Goal: Check status: Check status

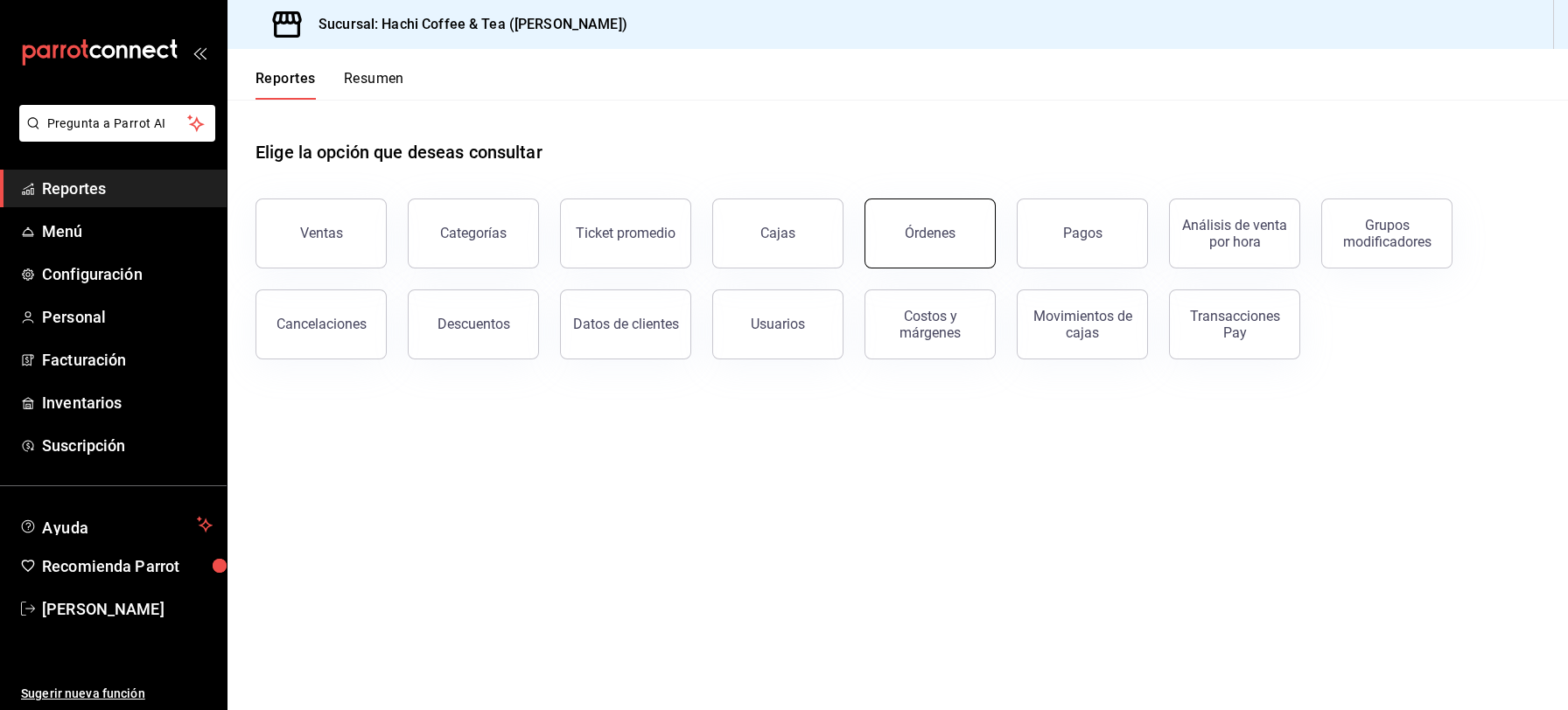
click at [912, 253] on button "Órdenes" at bounding box center [929, 233] width 131 height 70
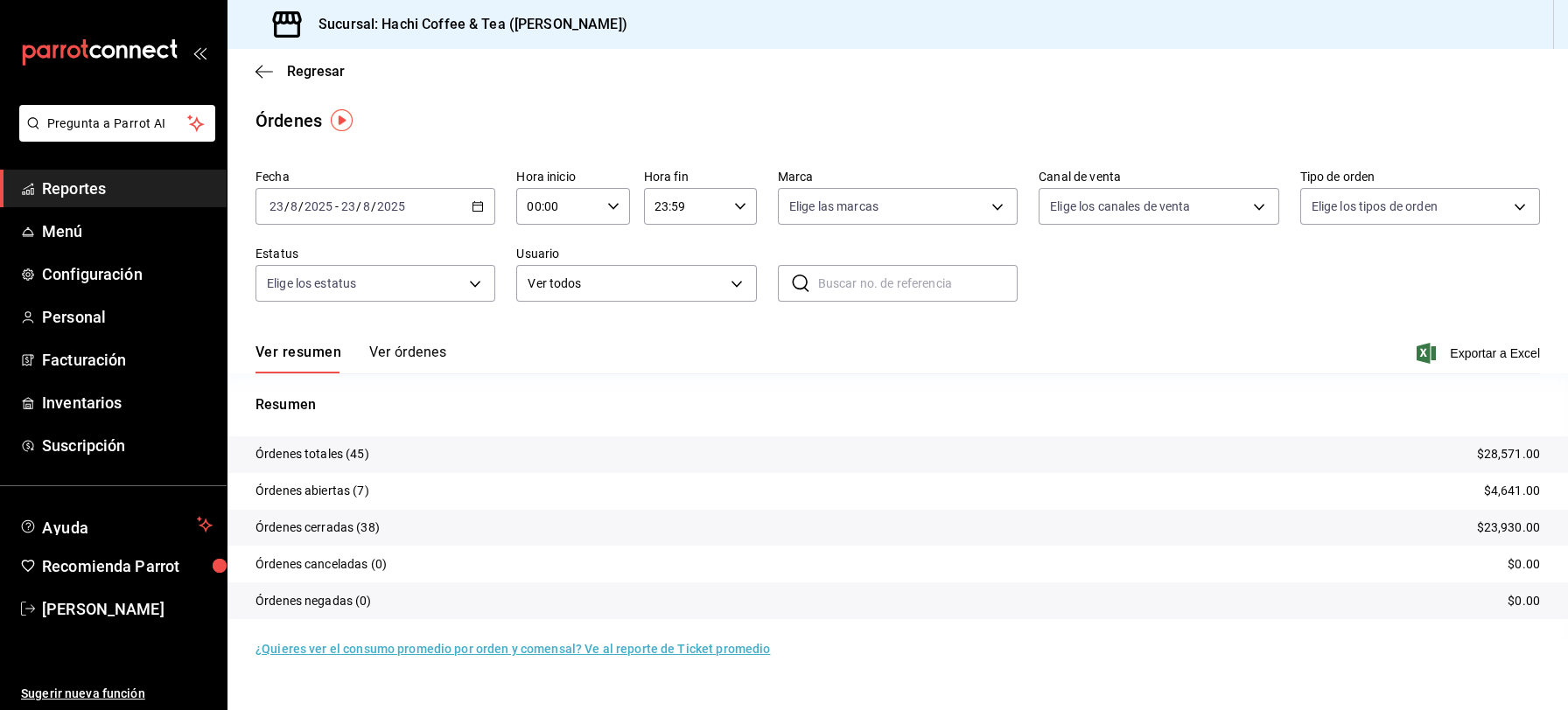
click at [129, 187] on span "Reportes" at bounding box center [127, 188] width 171 height 24
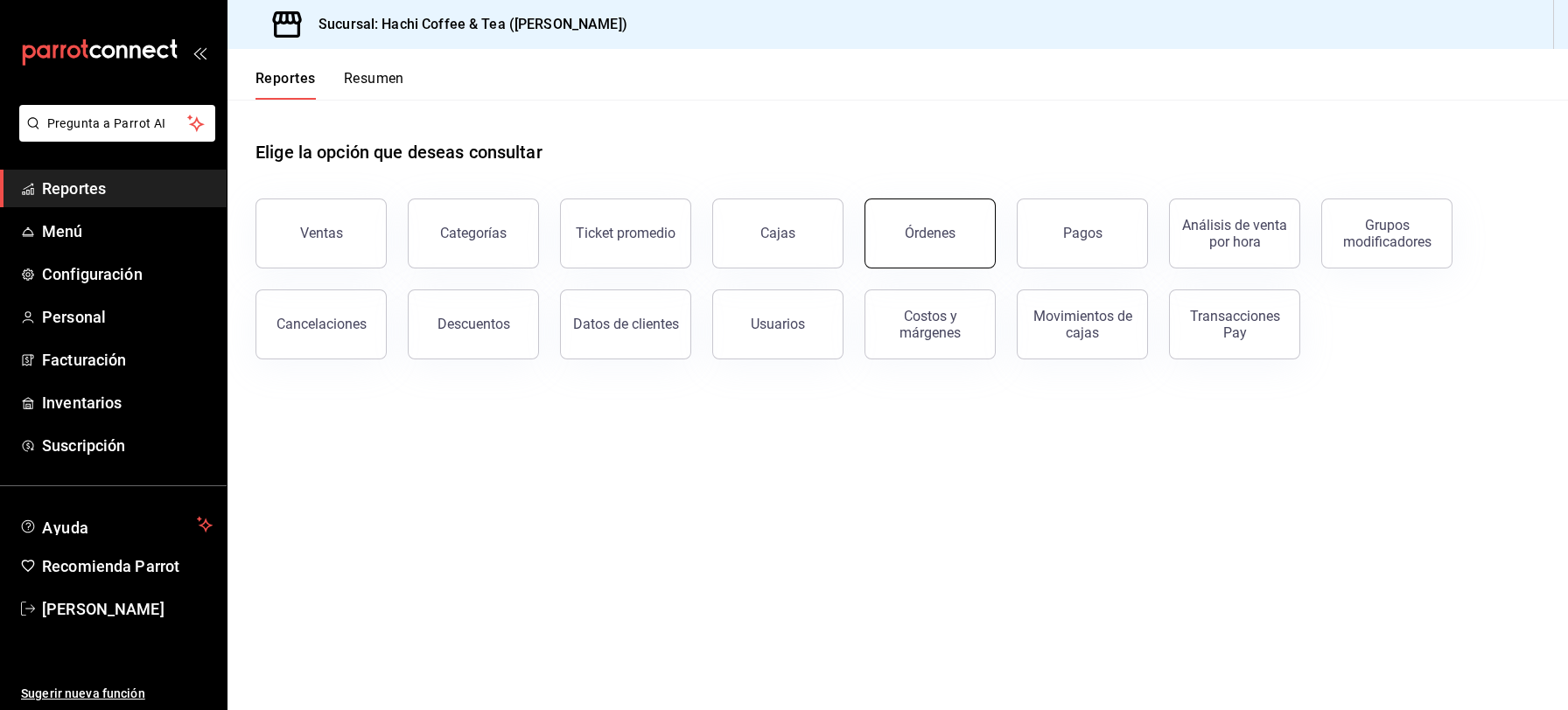
click at [910, 255] on button "Órdenes" at bounding box center [929, 233] width 131 height 70
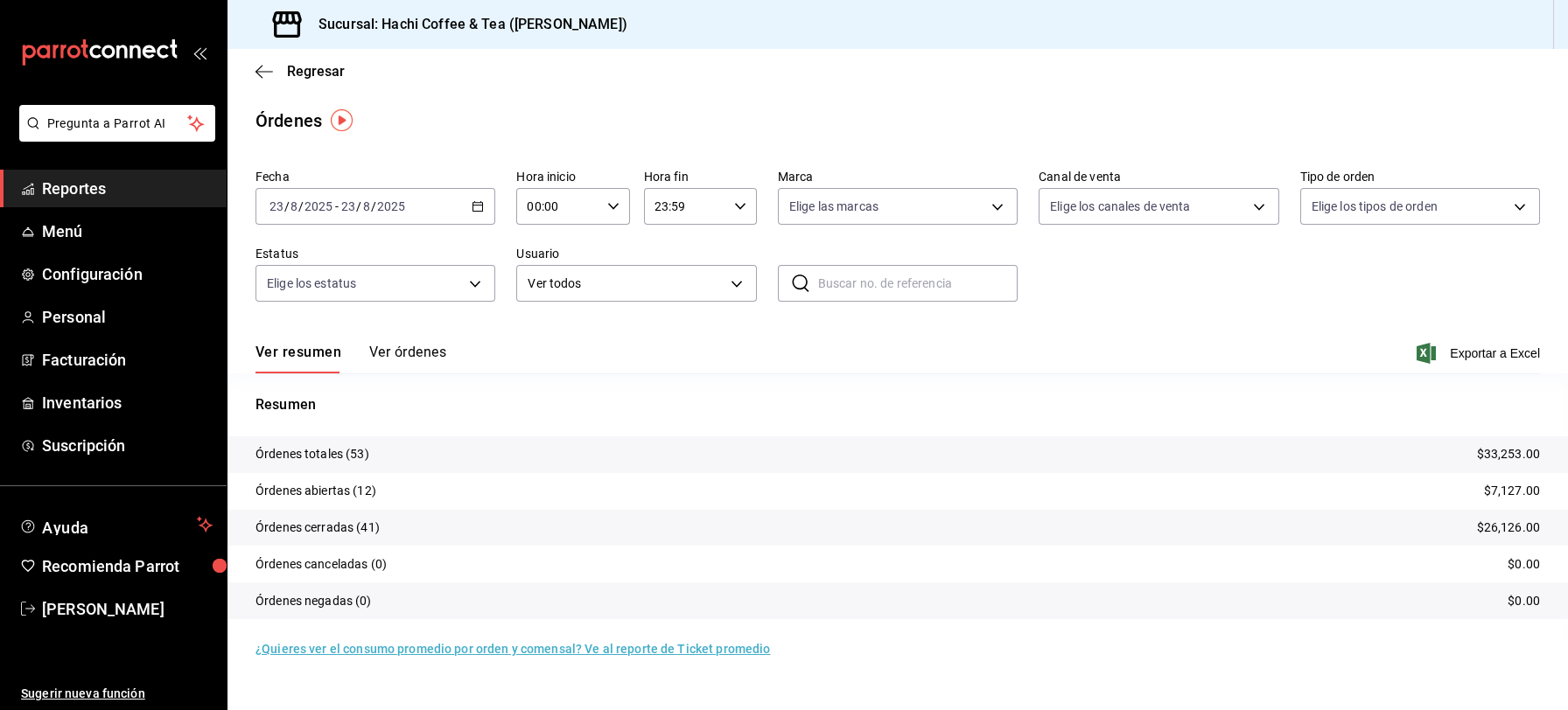
click at [405, 359] on button "Ver órdenes" at bounding box center [407, 359] width 77 height 30
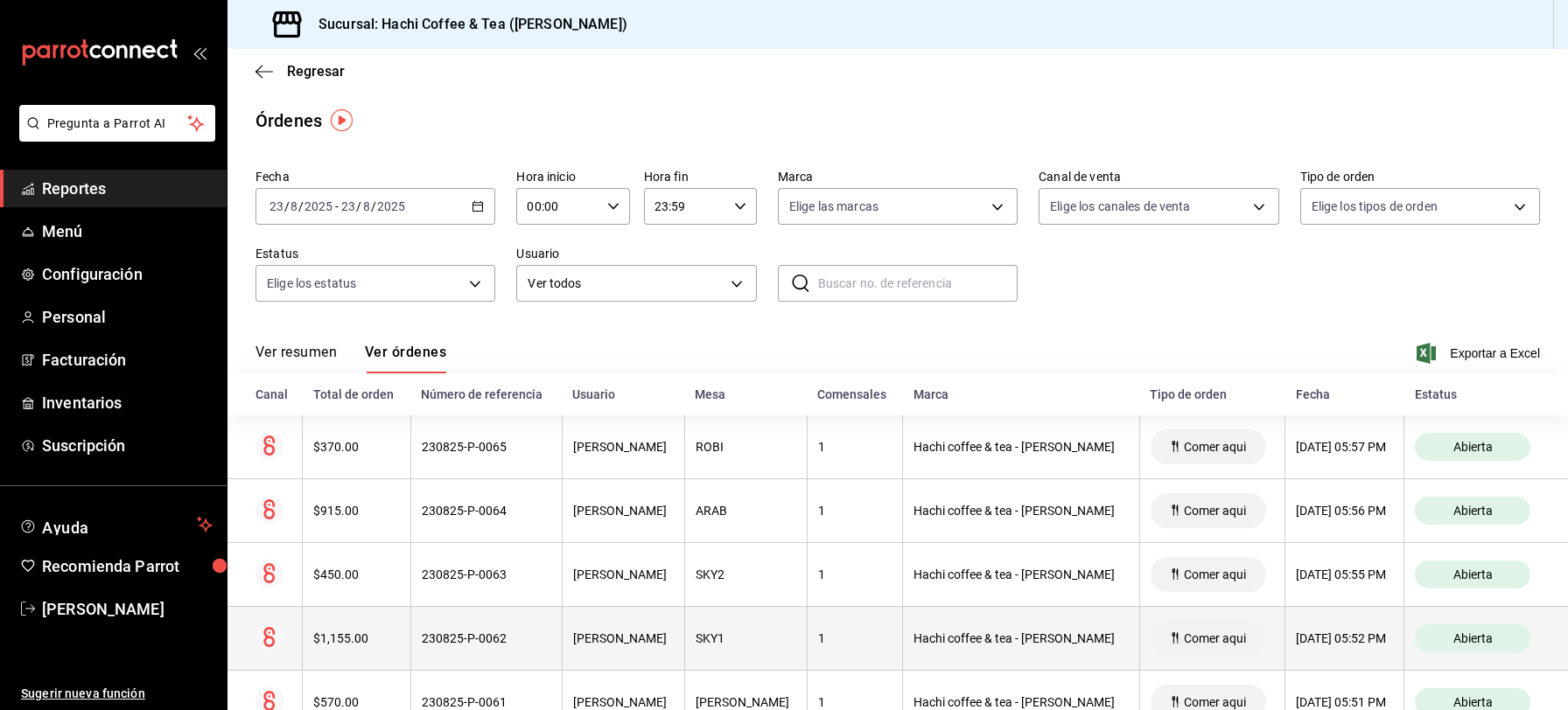
click at [1303, 642] on div "23/08/2025 05:52 PM" at bounding box center [1344, 639] width 97 height 14
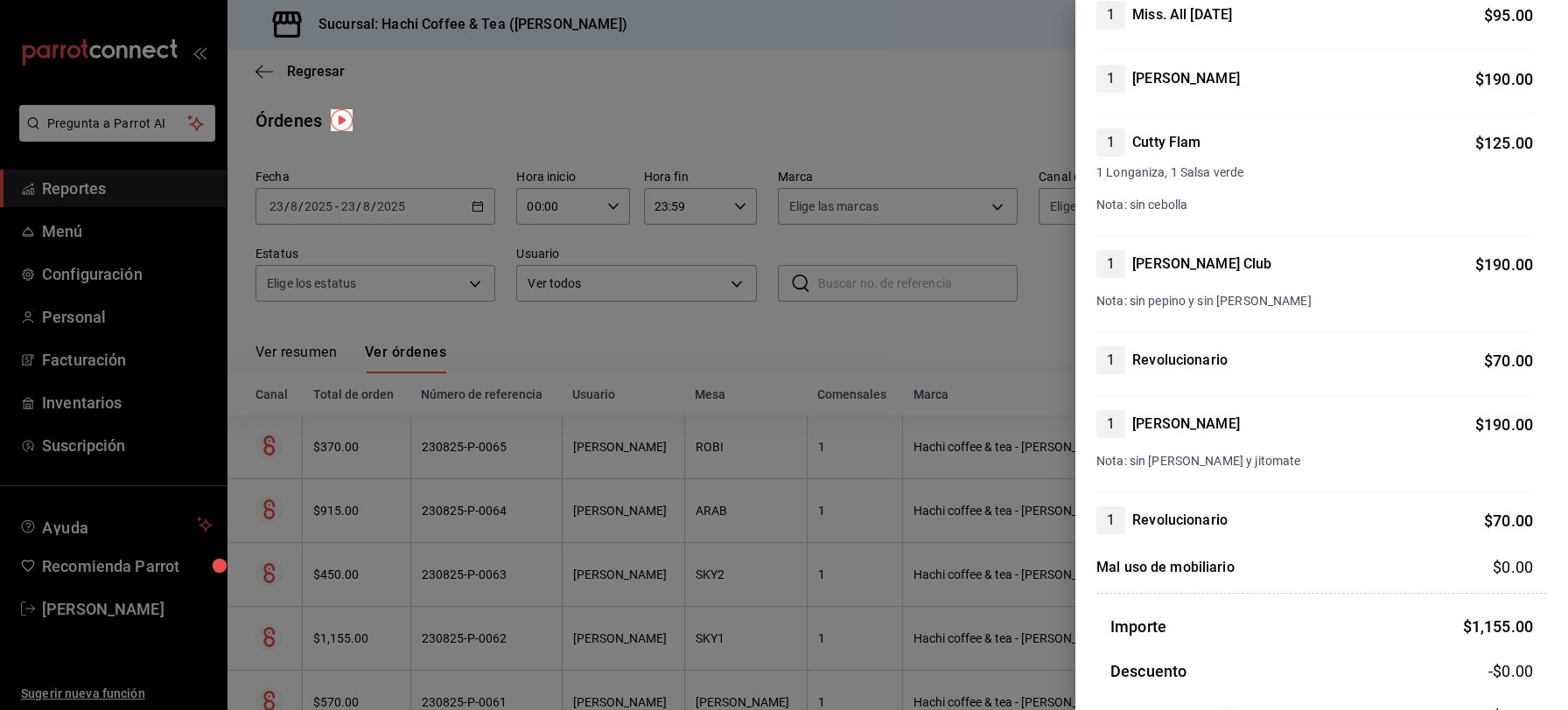
scroll to position [430, 0]
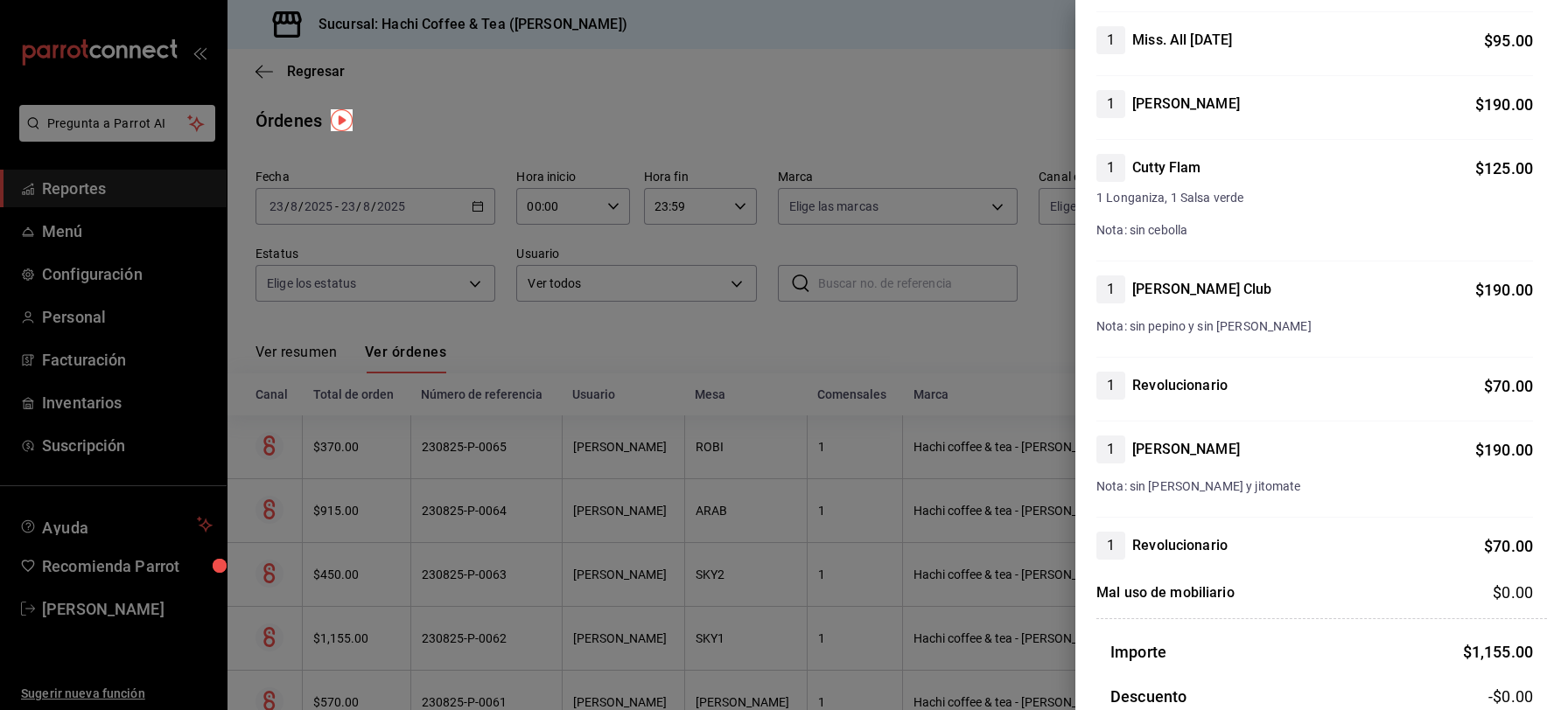
click at [906, 97] on div at bounding box center [784, 355] width 1568 height 710
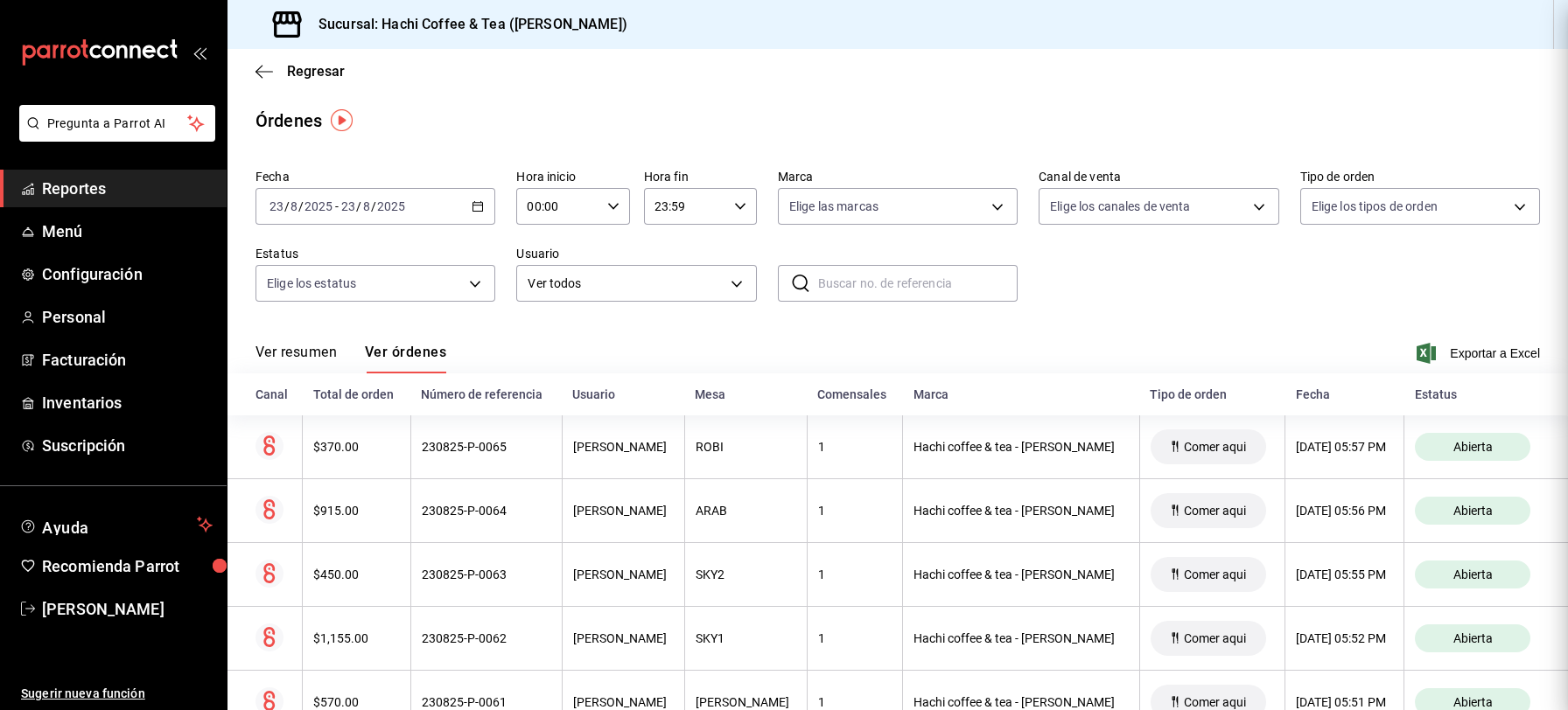
scroll to position [0, 0]
click at [146, 187] on span "Reportes" at bounding box center [127, 188] width 171 height 24
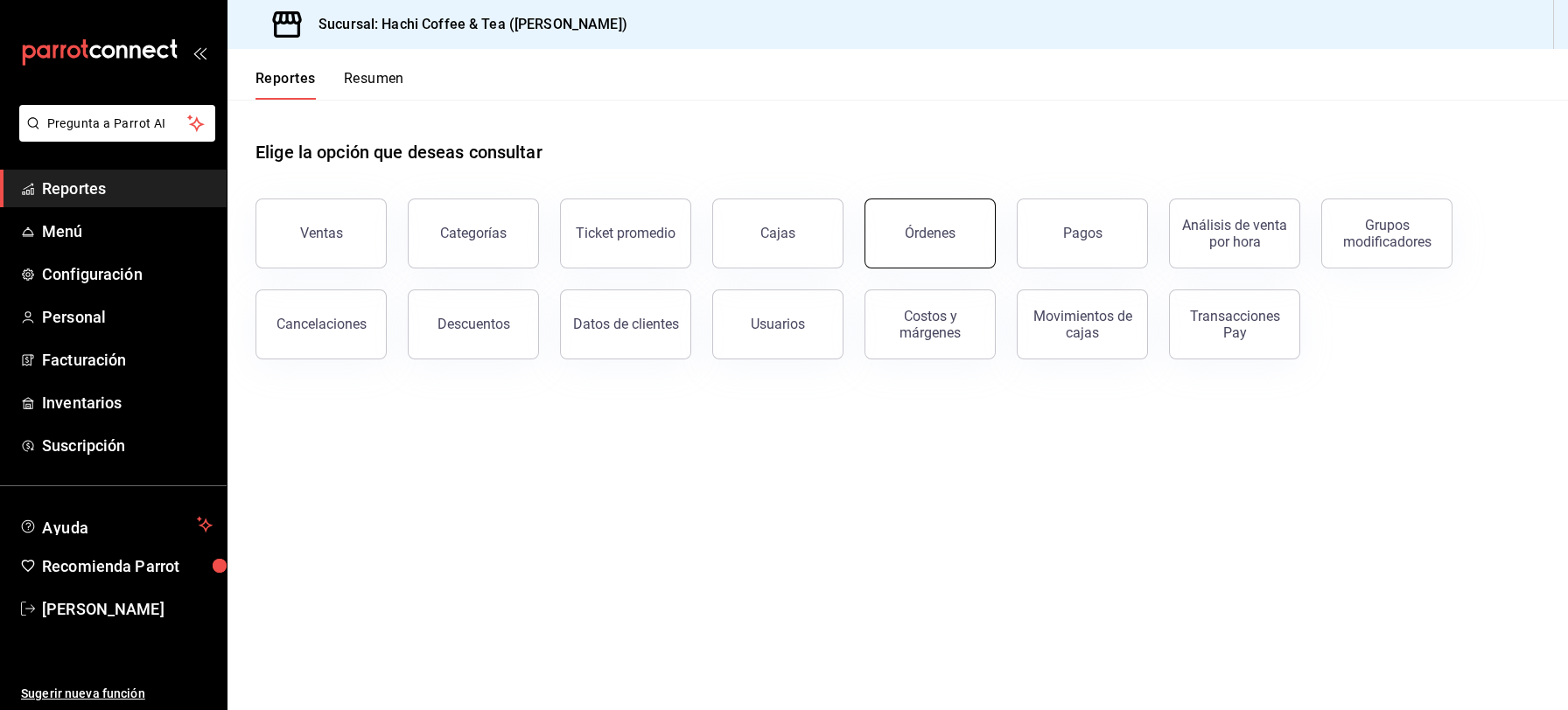
click at [925, 237] on div "Órdenes" at bounding box center [929, 233] width 50 height 17
